Goal: Task Accomplishment & Management: Manage account settings

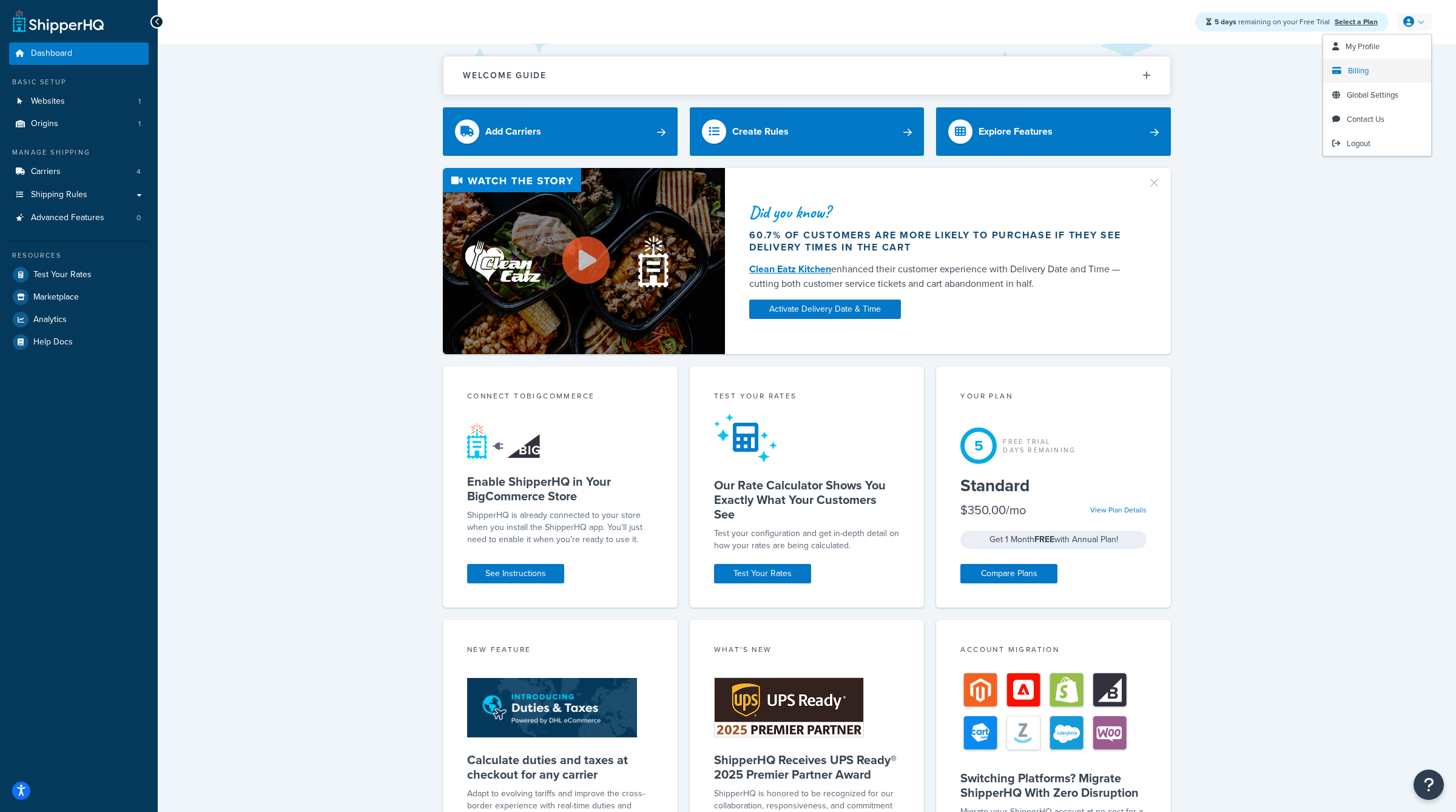
click at [1363, 71] on span "Billing" at bounding box center [1358, 70] width 20 height 12
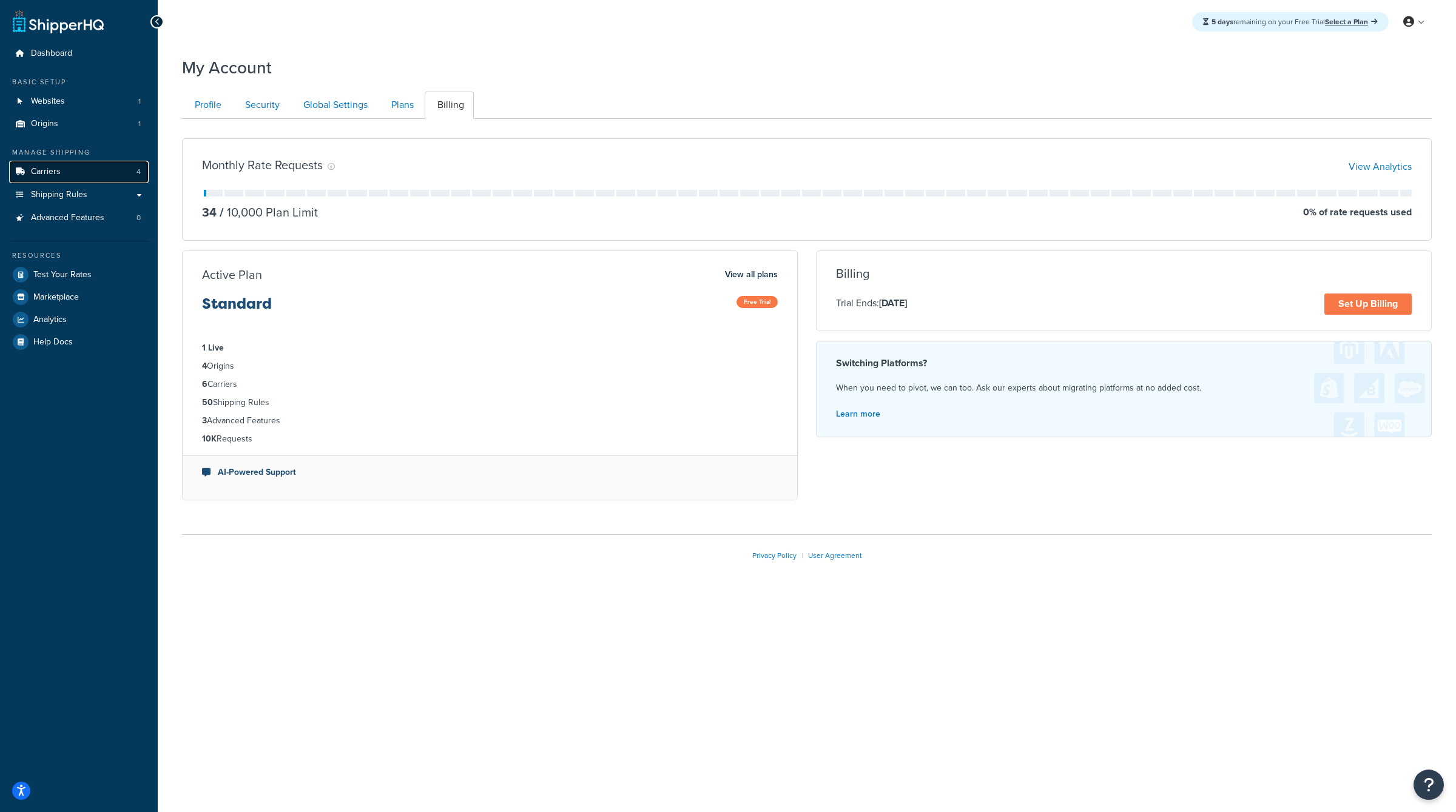
click at [118, 167] on link "Carriers 4" at bounding box center [78, 171] width 140 height 22
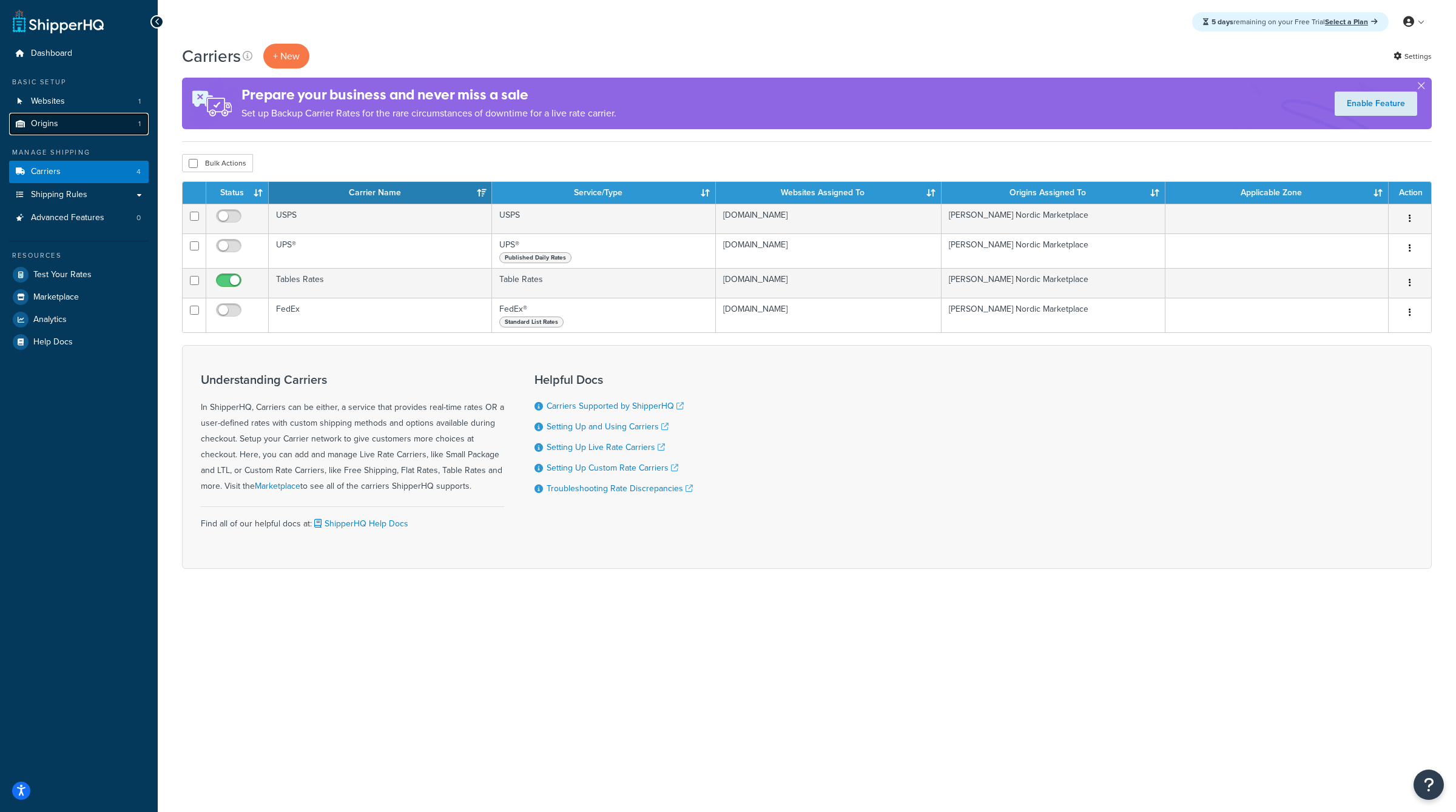
click at [81, 114] on link "Origins 1" at bounding box center [78, 123] width 140 height 22
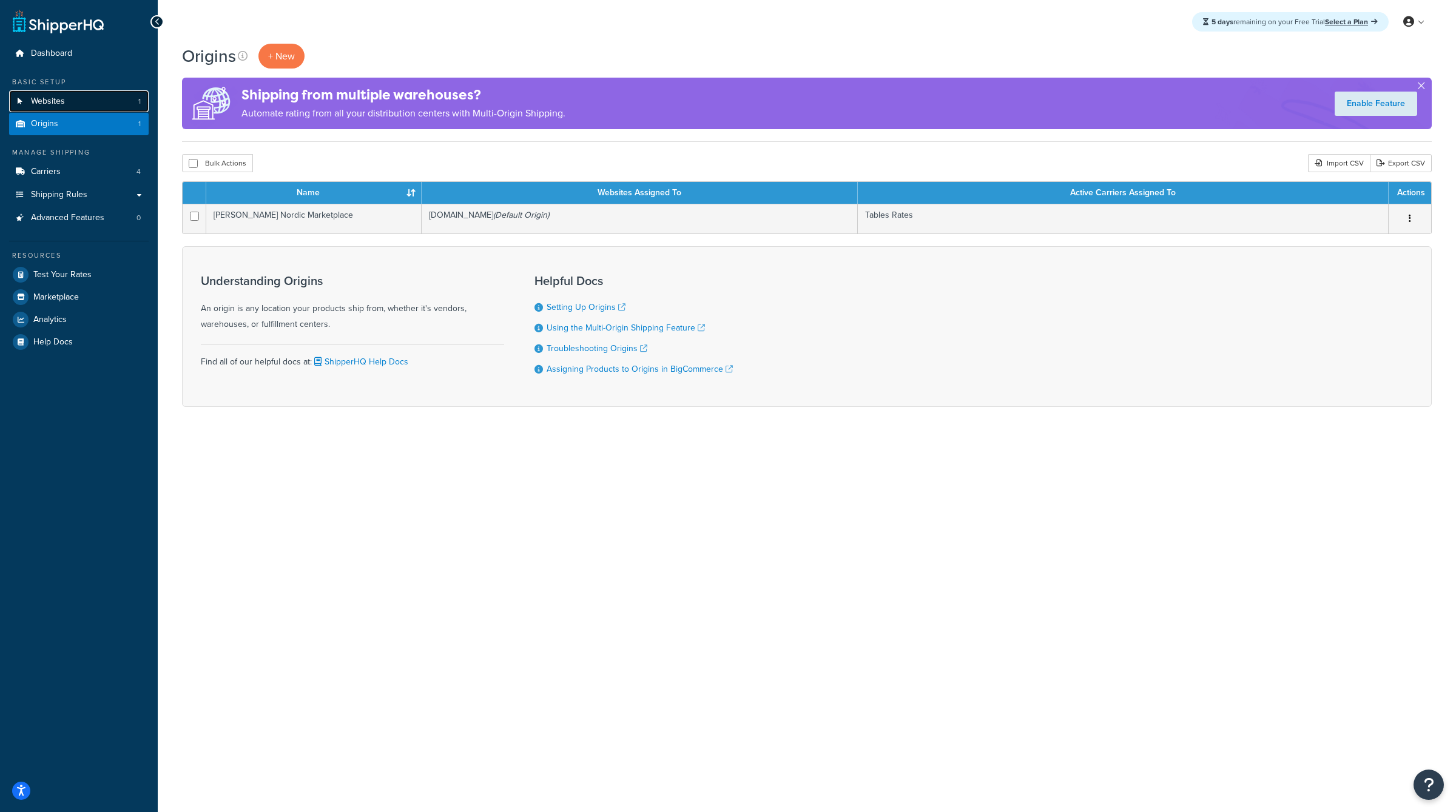
click at [94, 108] on link "Websites 1" at bounding box center [78, 101] width 140 height 22
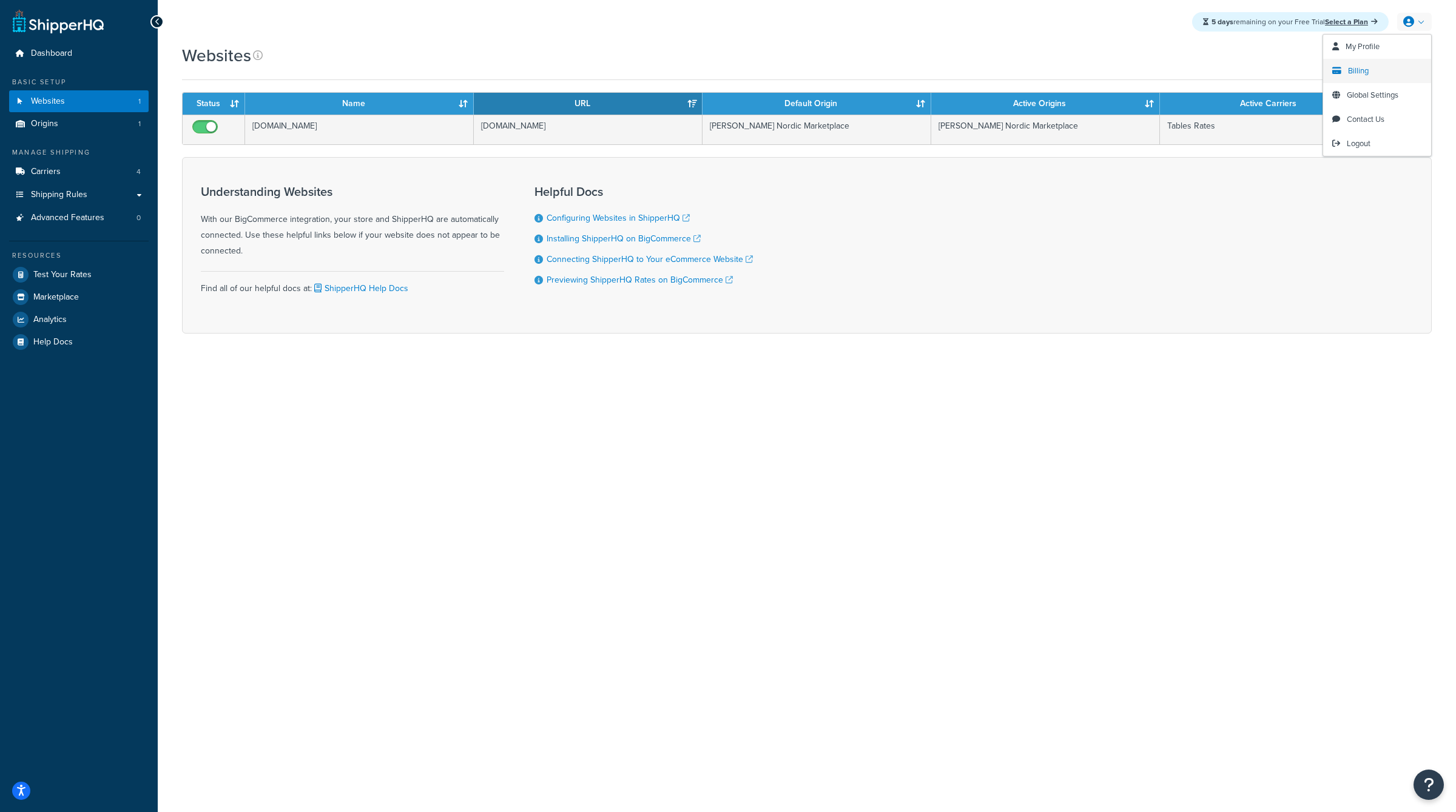
click at [1363, 69] on span "Billing" at bounding box center [1358, 70] width 20 height 12
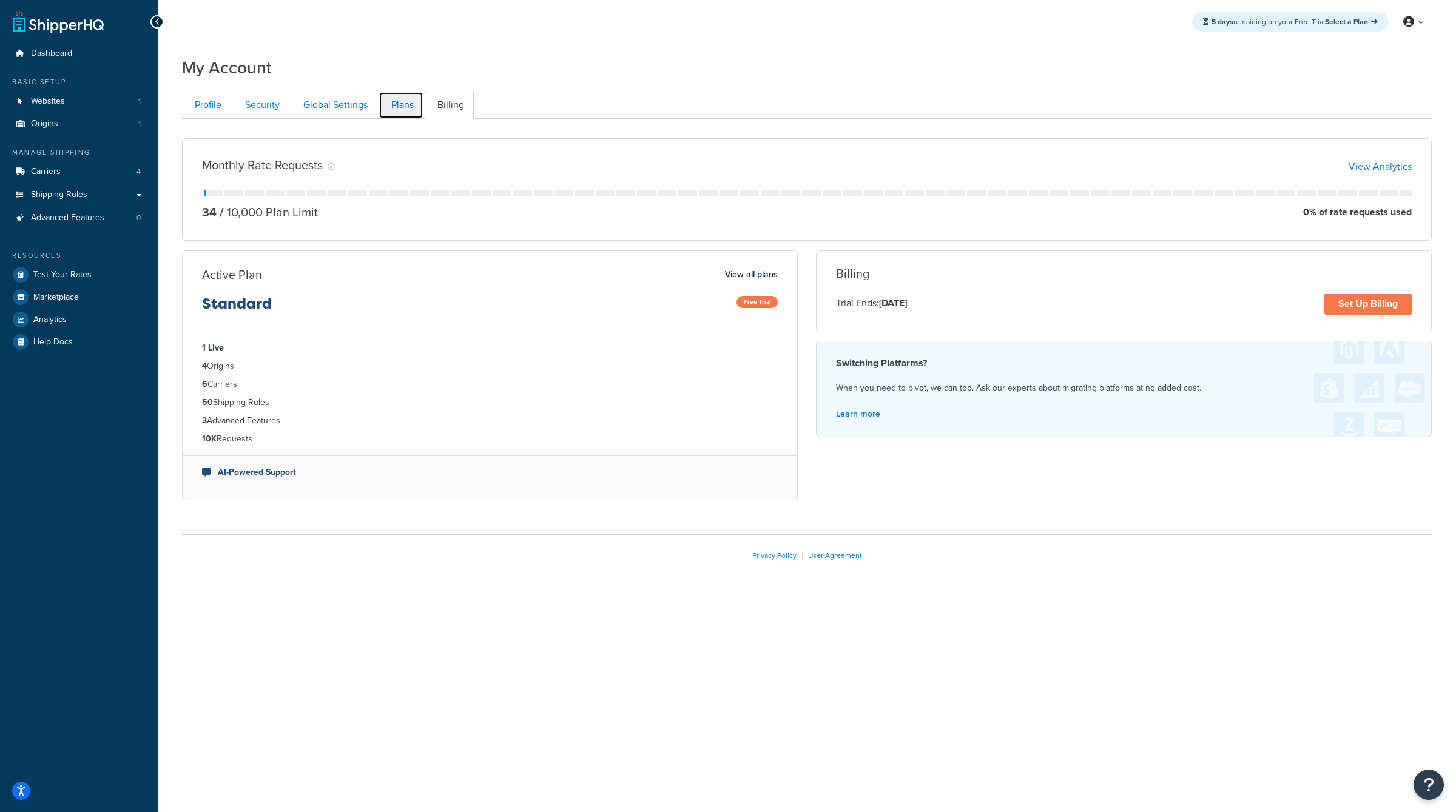
click at [397, 107] on link "Plans" at bounding box center [401, 105] width 45 height 27
